Goal: Transaction & Acquisition: Purchase product/service

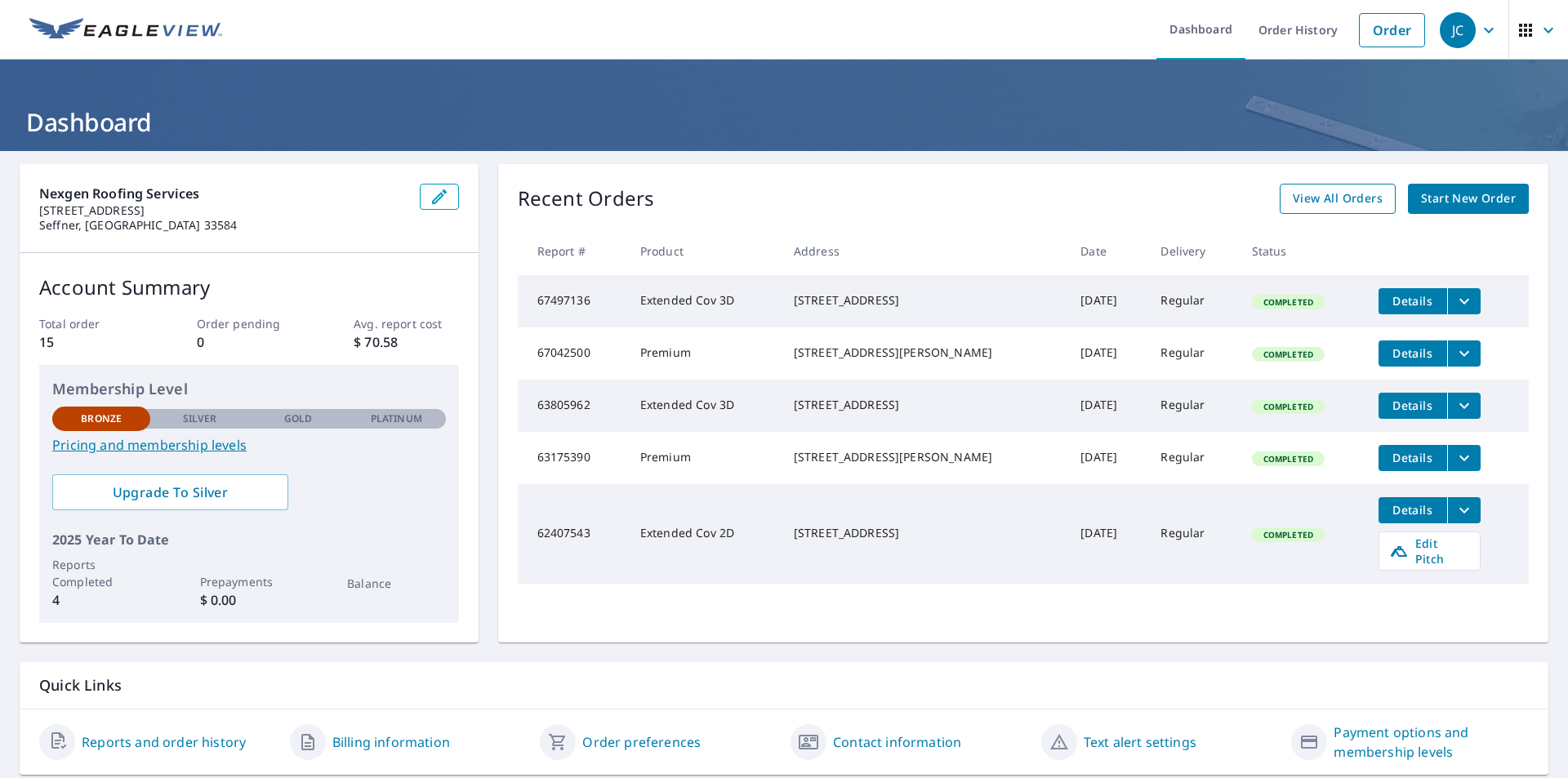
click at [1340, 205] on span "View All Orders" at bounding box center [1338, 198] width 90 height 20
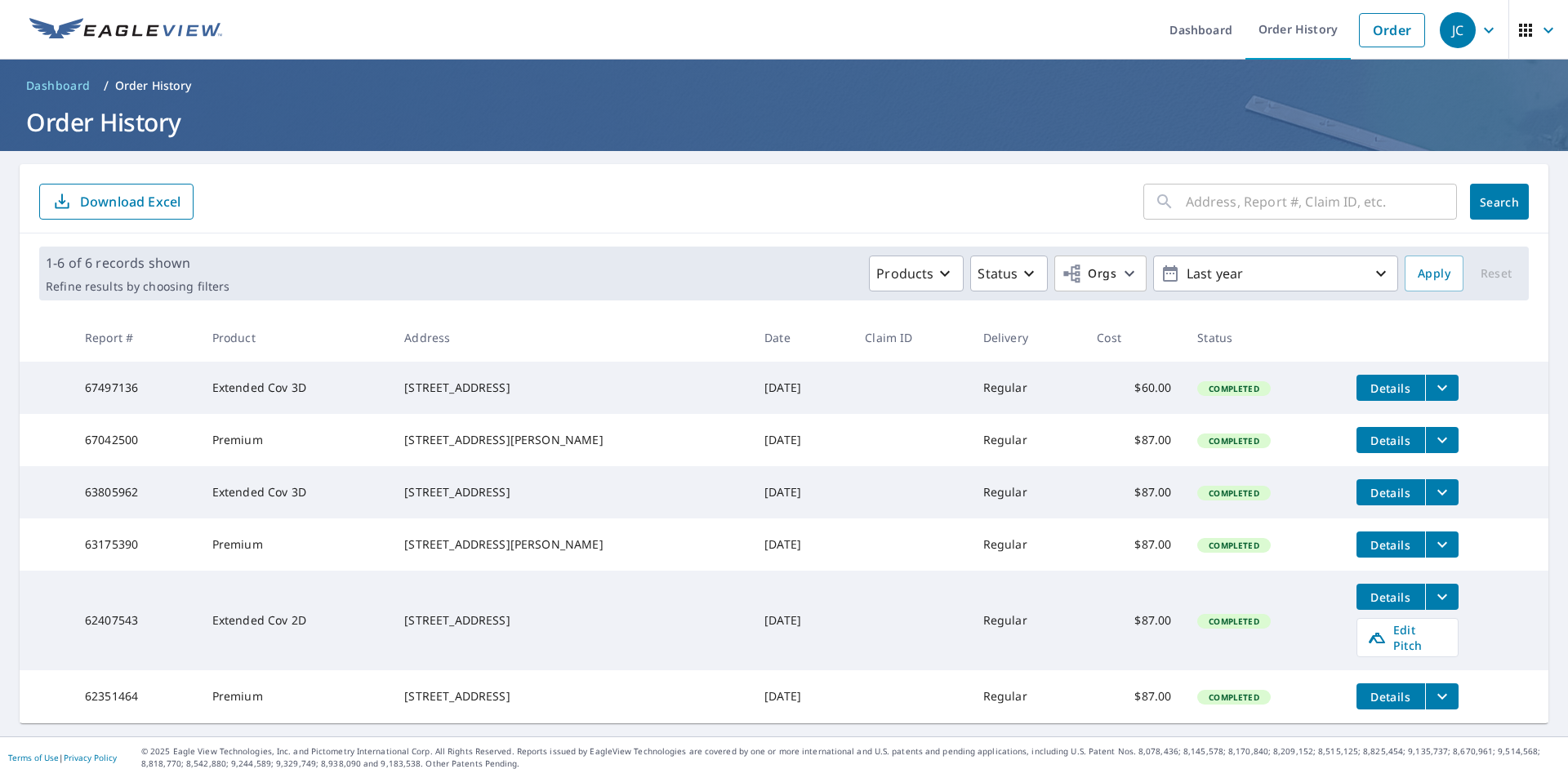
scroll to position [20, 0]
click at [1385, 15] on link "Order" at bounding box center [1392, 29] width 66 height 34
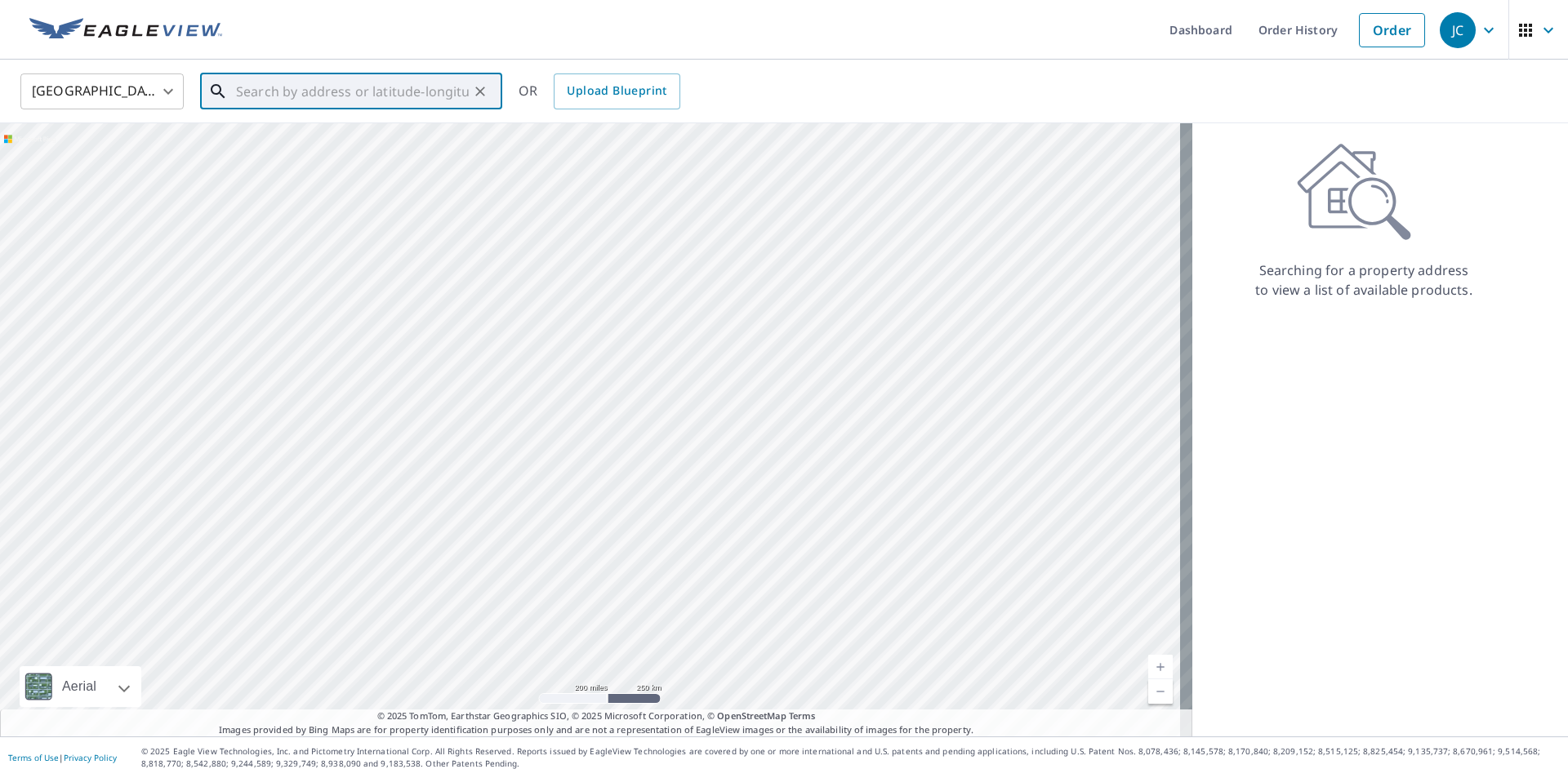
click at [299, 97] on input "text" at bounding box center [352, 91] width 233 height 46
click at [352, 144] on span "10423 Oak Canopy Jct" at bounding box center [361, 138] width 256 height 19
type input "[STREET_ADDRESS]"
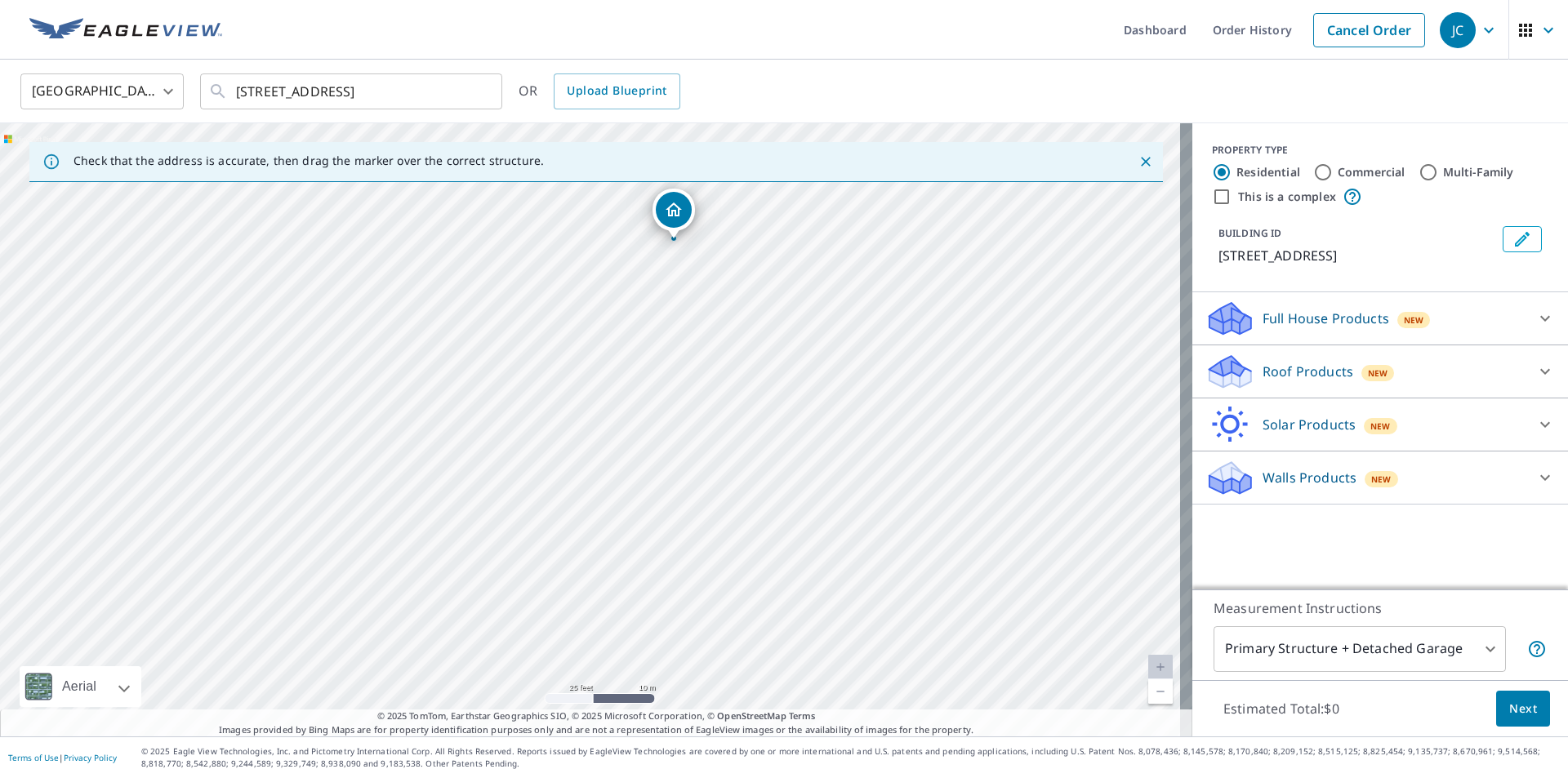
drag, startPoint x: 637, startPoint y: 456, endPoint x: 702, endPoint y: 343, distance: 130.4
click at [702, 342] on div "[STREET_ADDRESS]" at bounding box center [596, 429] width 1193 height 613
drag, startPoint x: 745, startPoint y: 425, endPoint x: 621, endPoint y: 494, distance: 141.9
click at [621, 494] on div "[STREET_ADDRESS]" at bounding box center [596, 429] width 1193 height 613
click at [1290, 381] on p "Roof Products" at bounding box center [1308, 371] width 91 height 19
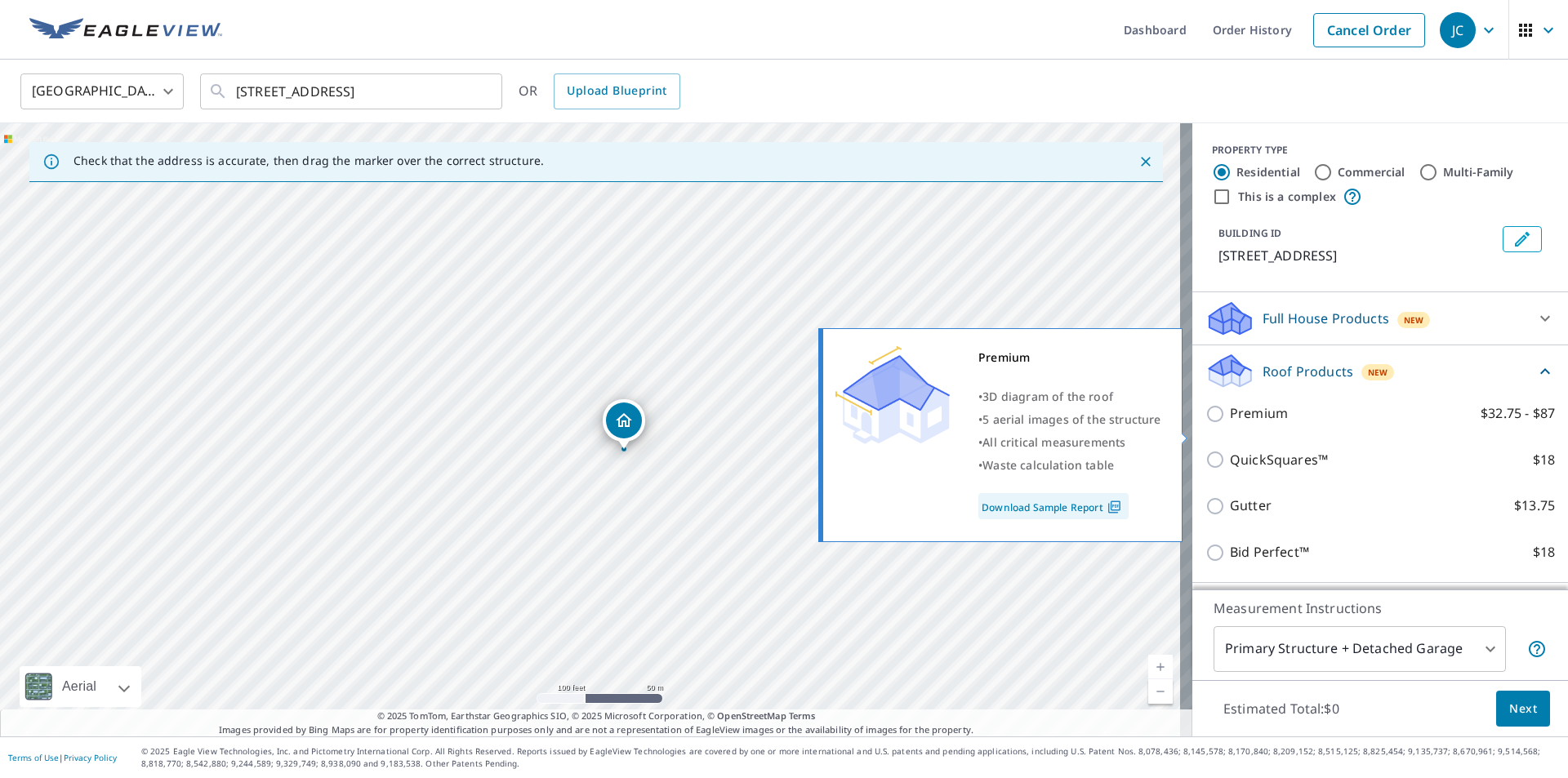
click at [1205, 424] on input "Premium $32.75 - $87" at bounding box center [1217, 414] width 24 height 19
checkbox input "true"
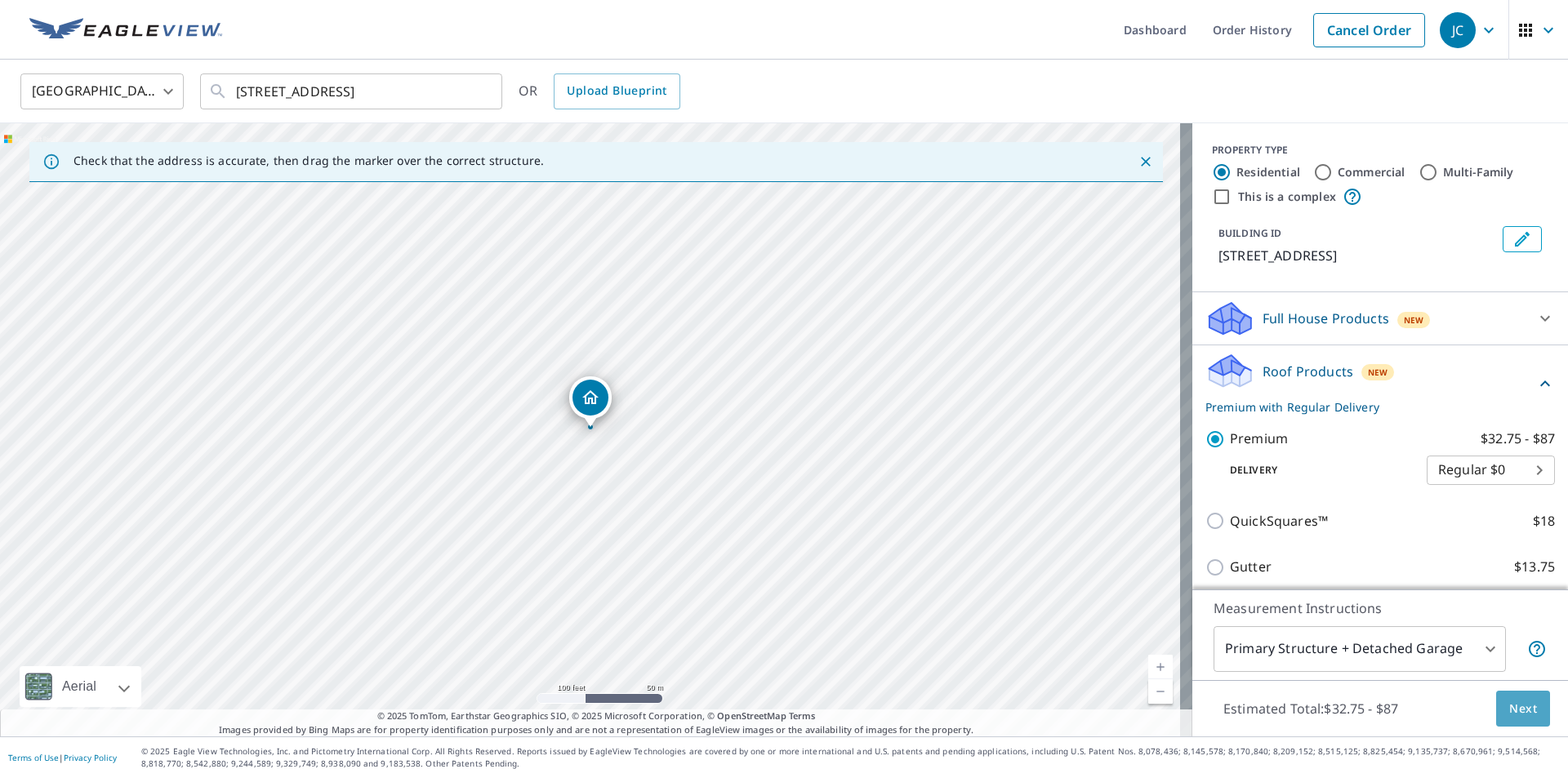
click at [1497, 710] on button "Next" at bounding box center [1523, 710] width 54 height 37
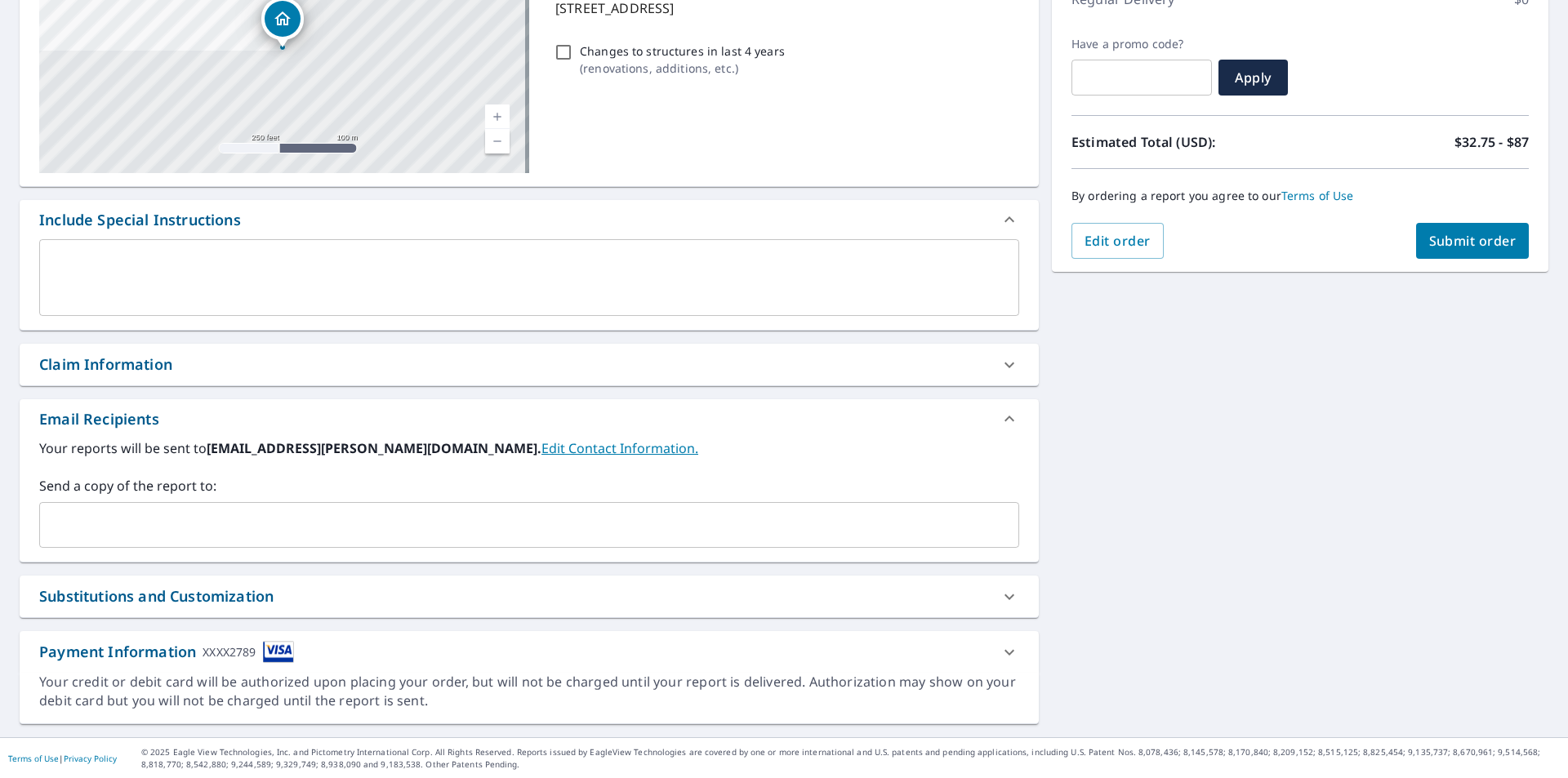
scroll to position [250, 0]
click at [1453, 244] on span "Submit order" at bounding box center [1473, 240] width 88 height 18
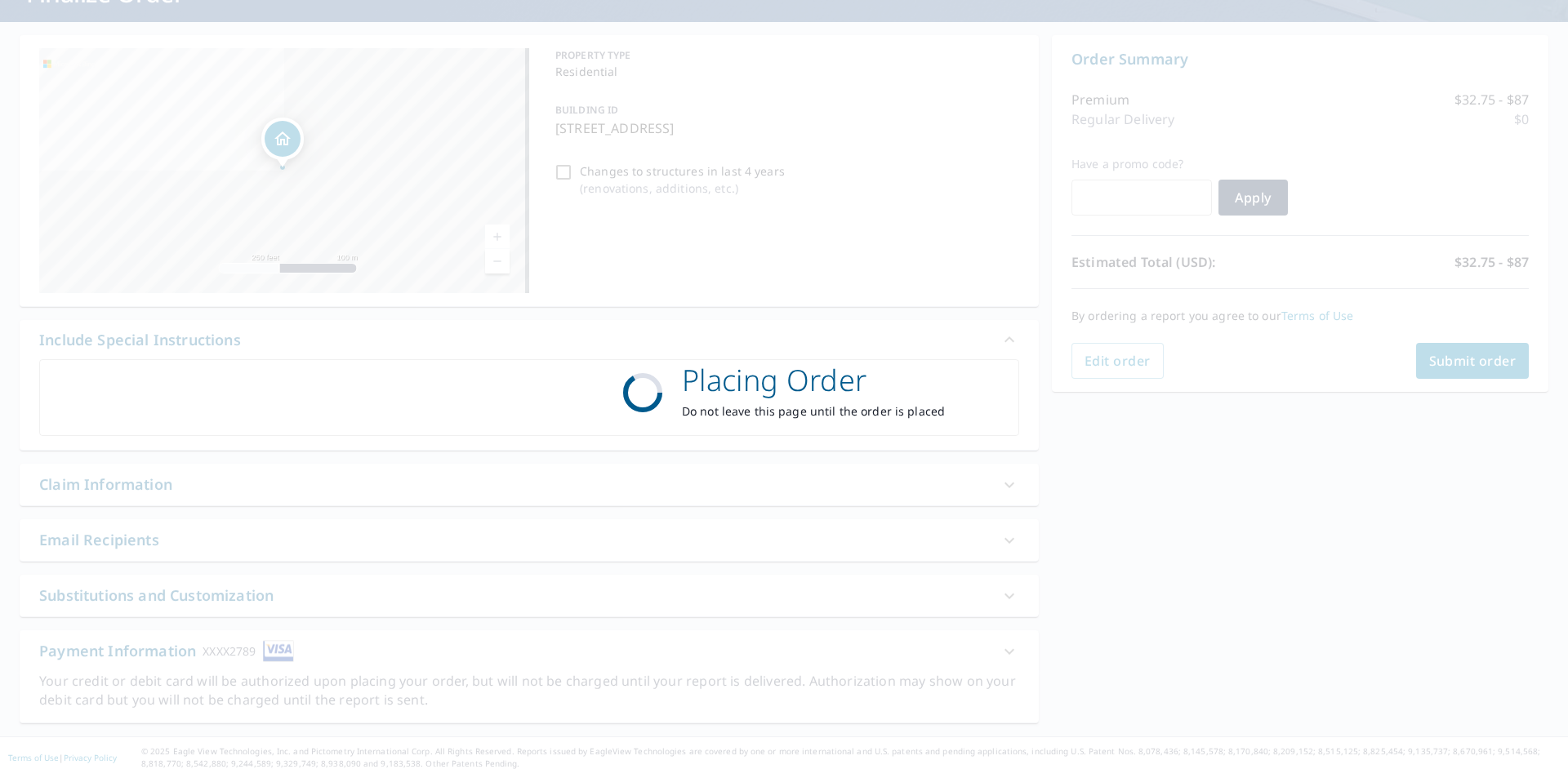
scroll to position [129, 0]
